Goal: Information Seeking & Learning: Learn about a topic

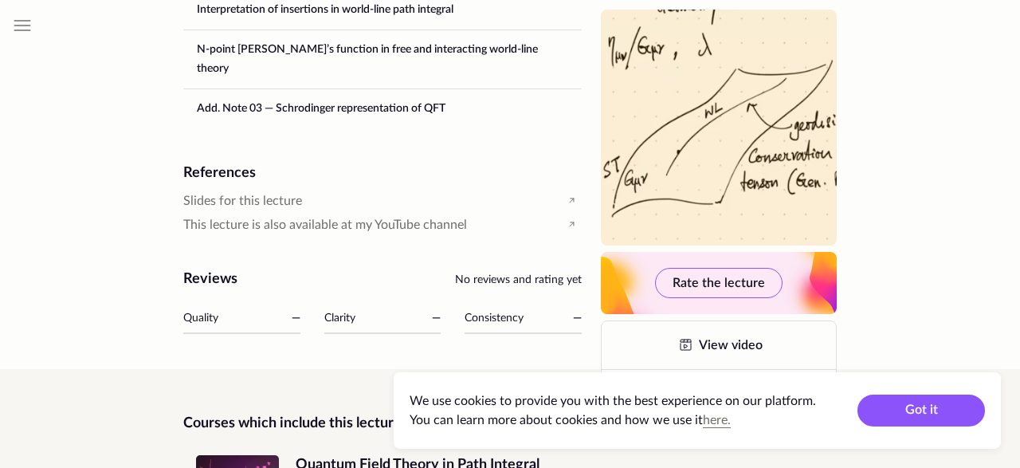
scroll to position [1461, 0]
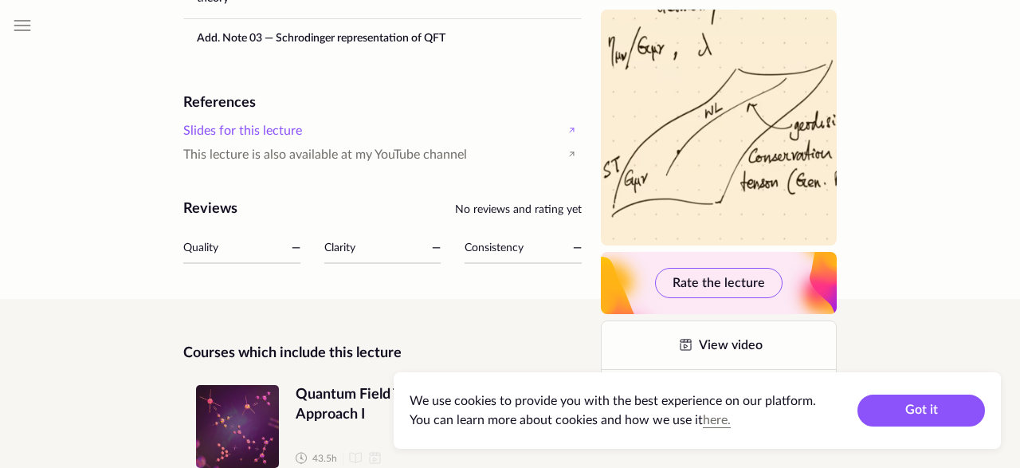
click at [261, 122] on span "Slides for this lecture" at bounding box center [242, 131] width 119 height 18
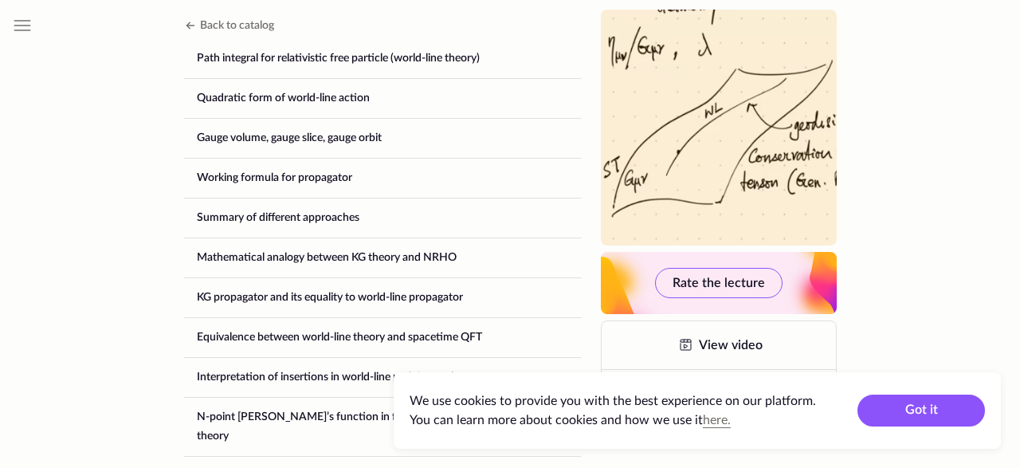
scroll to position [964, 0]
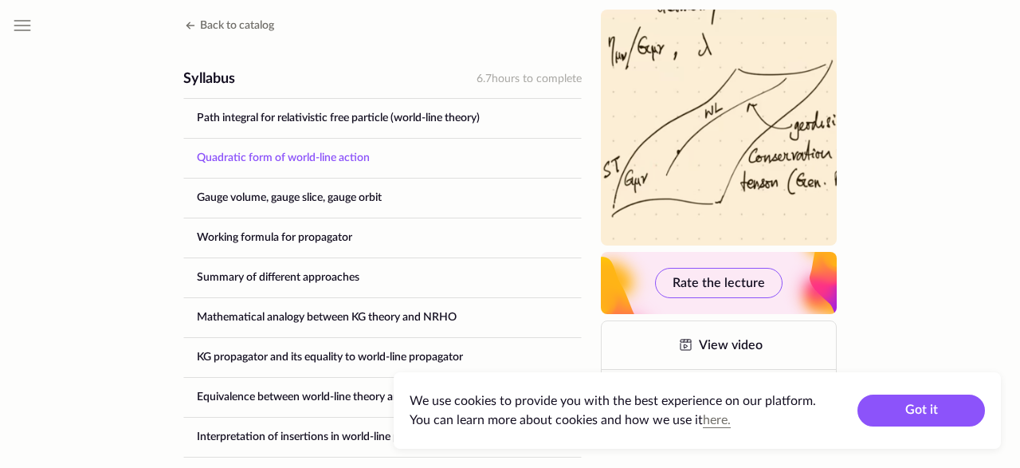
click at [326, 146] on link "Quadratic form of world-line action" at bounding box center [382, 158] width 397 height 38
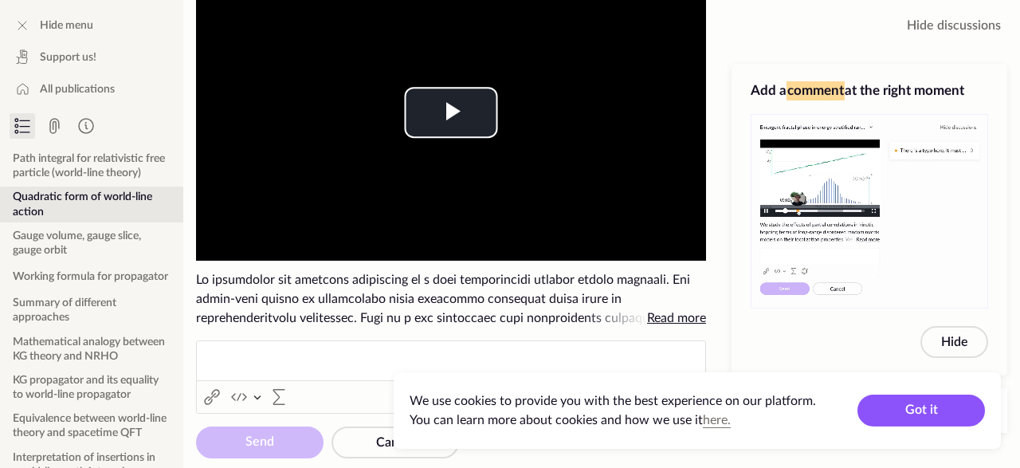
scroll to position [153, 0]
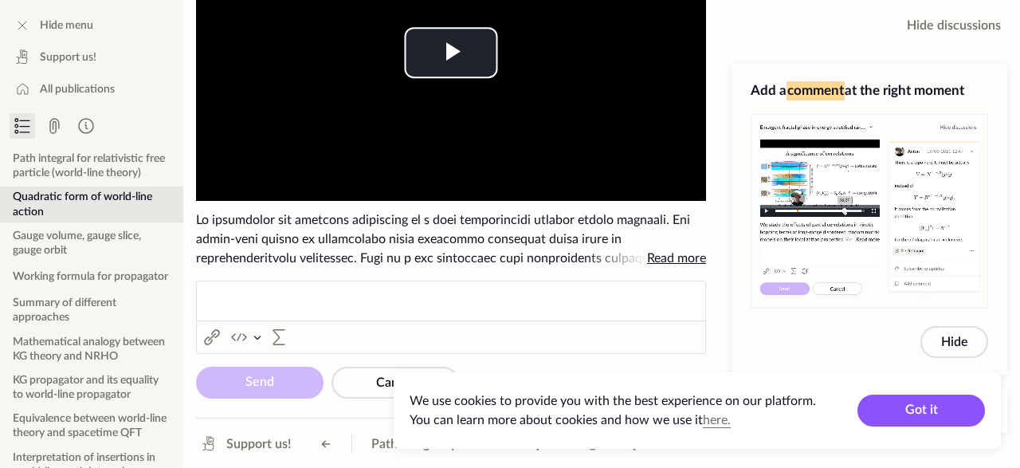
click at [685, 261] on span "Read more" at bounding box center [676, 258] width 59 height 13
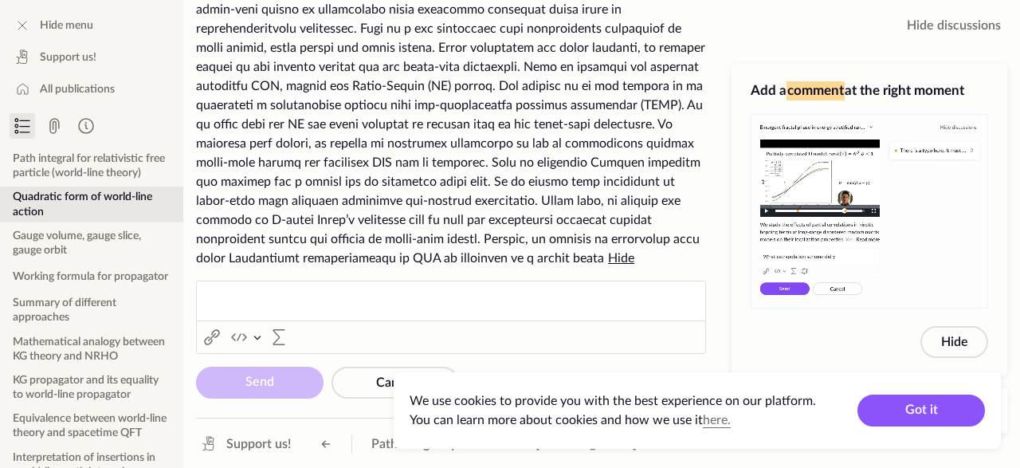
scroll to position [0, 0]
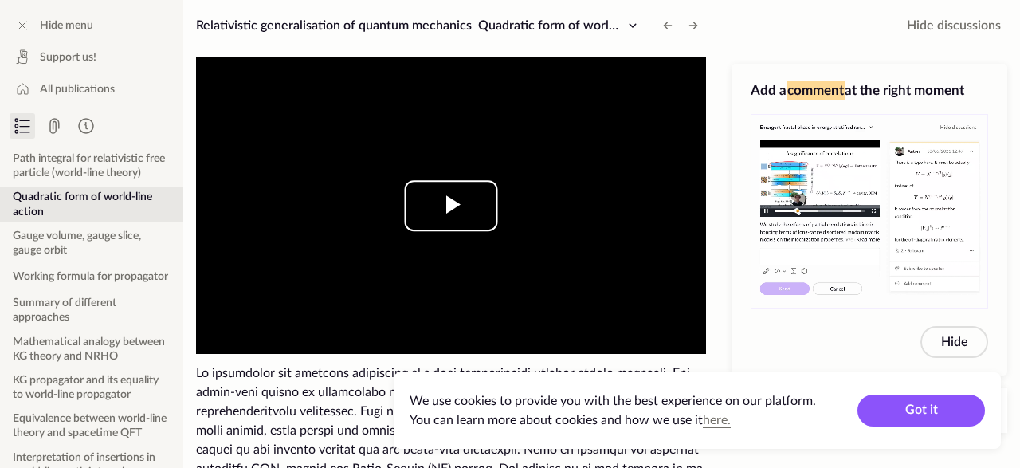
click at [451, 206] on span "Video Player" at bounding box center [451, 206] width 0 height 0
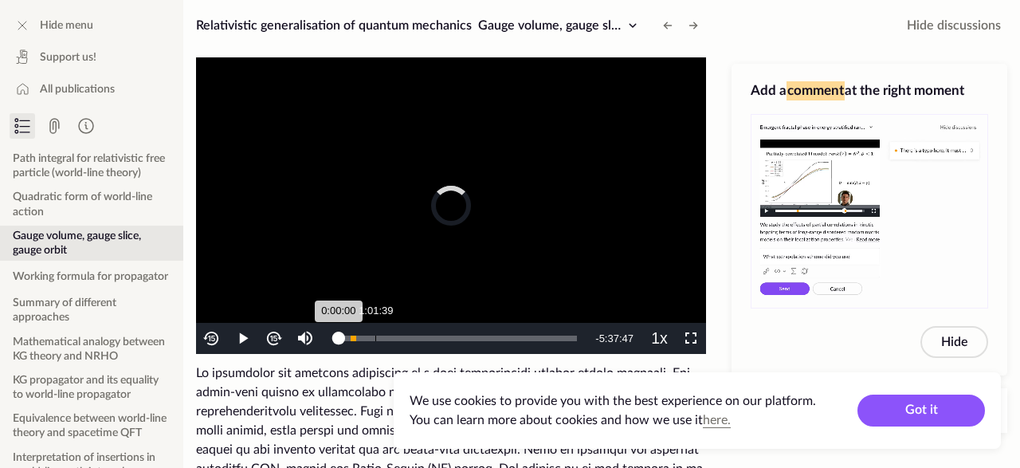
click at [376, 339] on div "Loaded : 0% 1:01:39 0:00:00" at bounding box center [458, 338] width 238 height 6
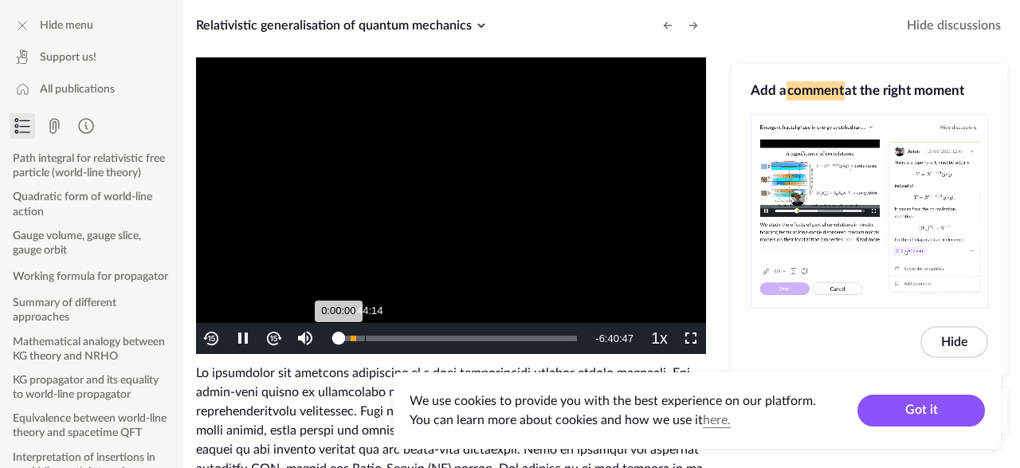
click at [363, 339] on div "Loaded : 1.47% 0:44:14 0:00:00" at bounding box center [458, 338] width 238 height 6
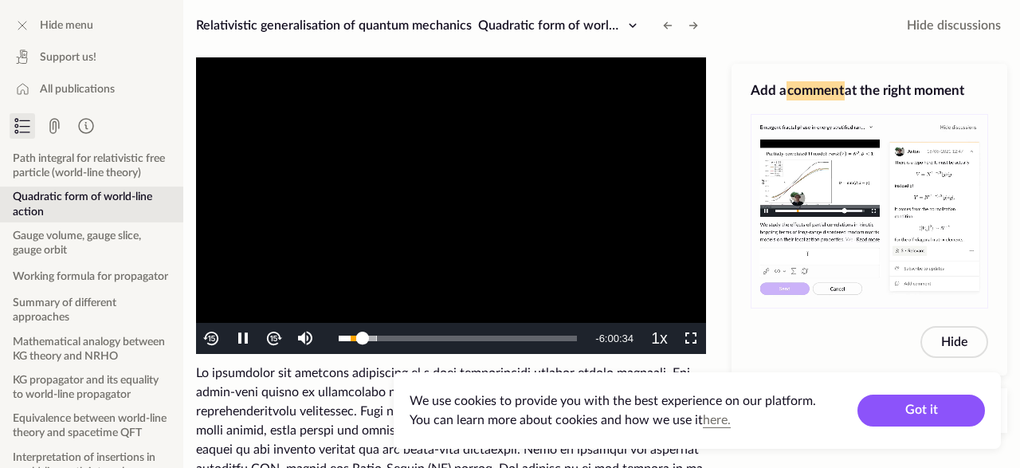
click at [531, 267] on video "To view this video please enable JavaScript, and consider upgrading to a web br…" at bounding box center [451, 205] width 510 height 296
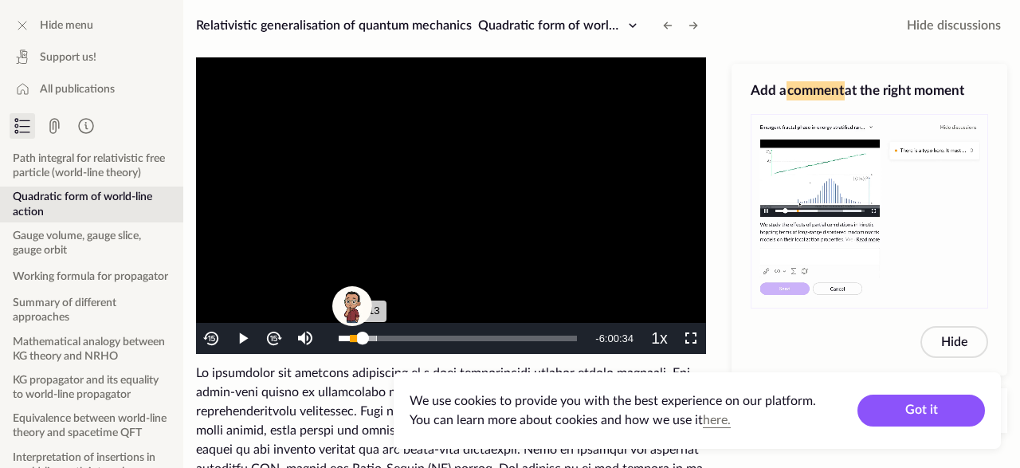
click at [351, 337] on div "Progress Bar" at bounding box center [353, 338] width 6 height 6
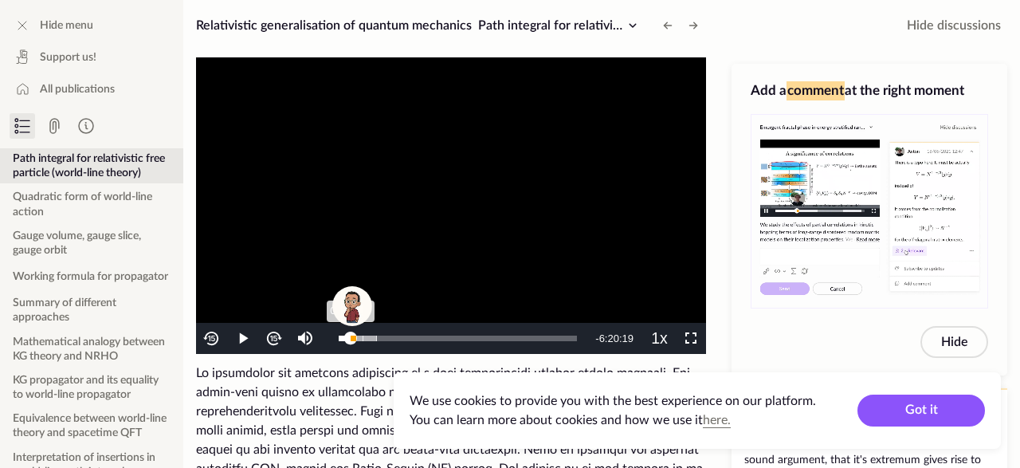
click at [347, 339] on div "0:20:28" at bounding box center [345, 338] width 12 height 6
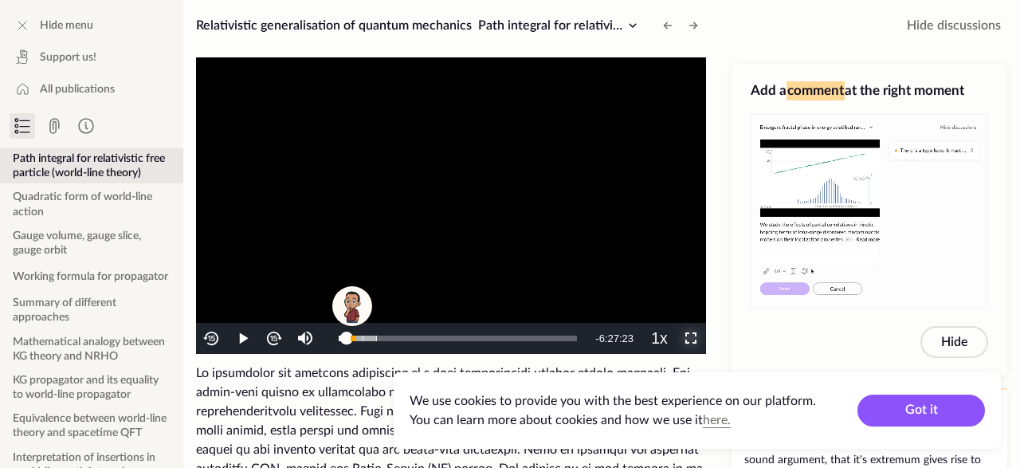
click at [691, 339] on span "Video Player" at bounding box center [691, 339] width 0 height 0
